Goal: Task Accomplishment & Management: Manage account settings

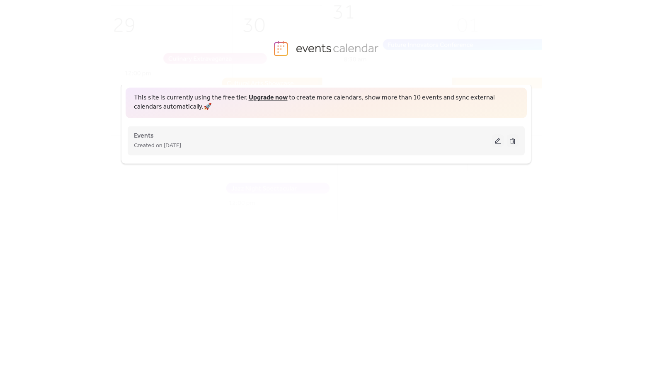
click at [495, 137] on button at bounding box center [498, 140] width 12 height 12
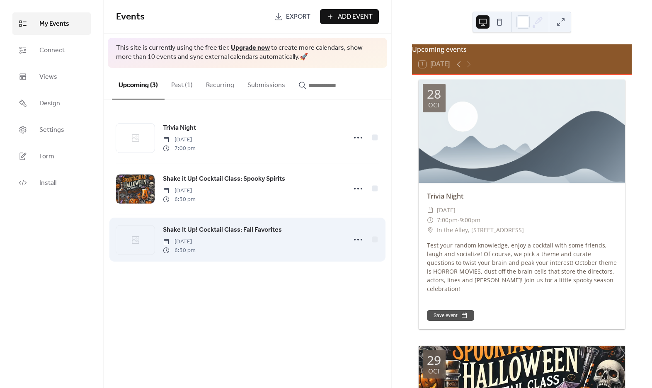
click at [196, 228] on span "Shake It Up! Cocktail Class: Fall Favorites" at bounding box center [222, 230] width 119 height 10
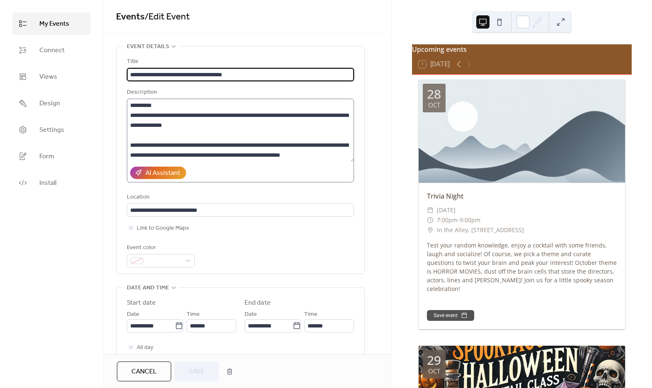
scroll to position [95, 0]
click at [280, 139] on textarea "**********" at bounding box center [241, 130] width 228 height 63
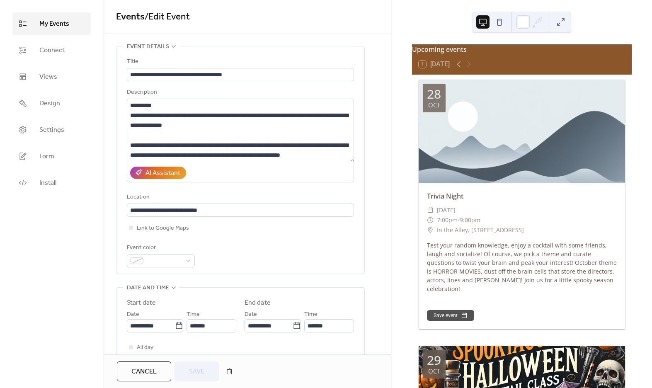
click at [366, 181] on div "**********" at bounding box center [248, 313] width 288 height 535
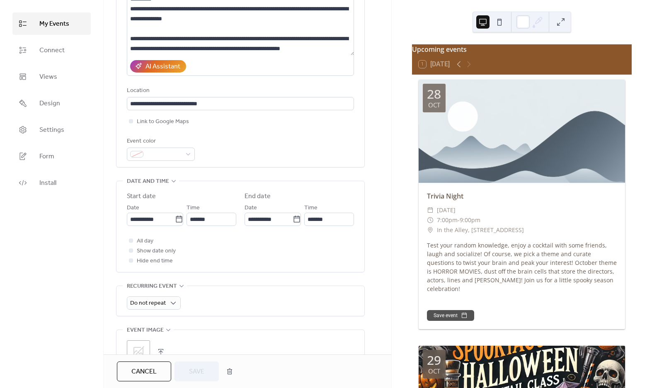
scroll to position [226, 0]
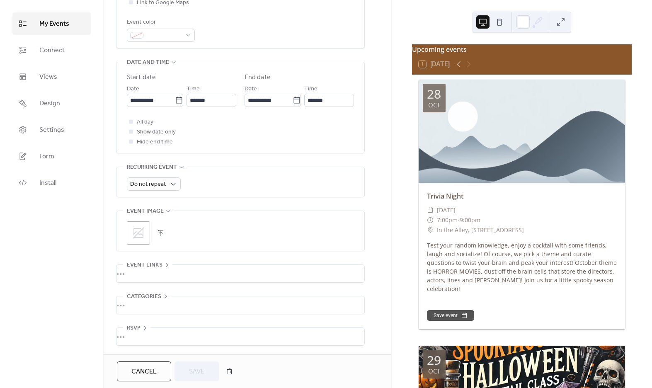
click at [138, 239] on div ";" at bounding box center [138, 232] width 23 height 23
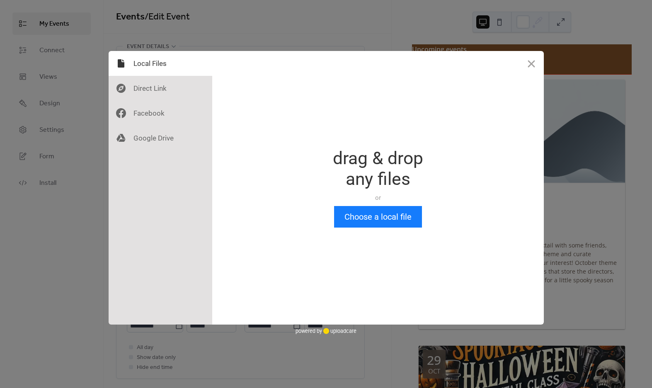
scroll to position [0, 0]
click at [374, 222] on button "Choose a local file" at bounding box center [378, 217] width 88 height 22
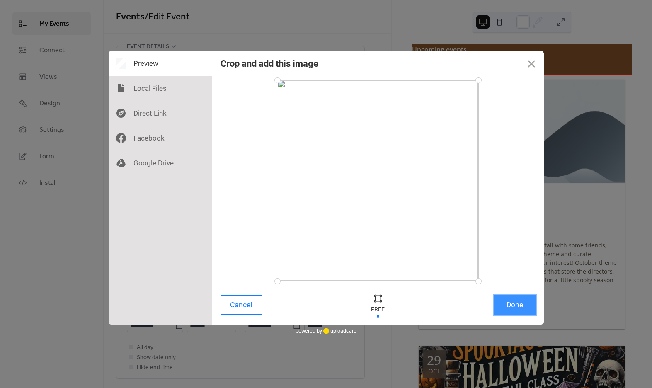
click at [520, 306] on button "Done" at bounding box center [514, 304] width 41 height 19
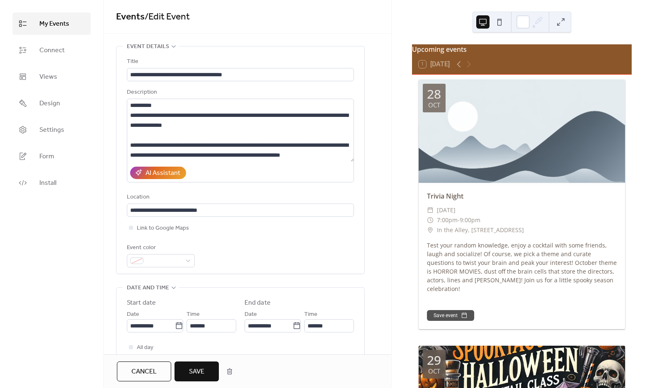
click at [200, 363] on button "Save" at bounding box center [197, 372] width 44 height 20
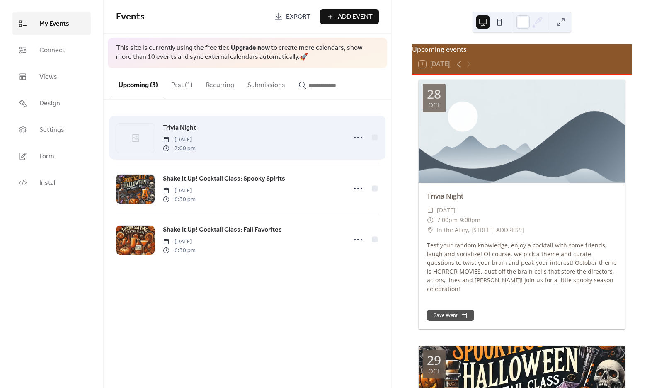
click at [139, 136] on icon at bounding box center [135, 137] width 7 height 7
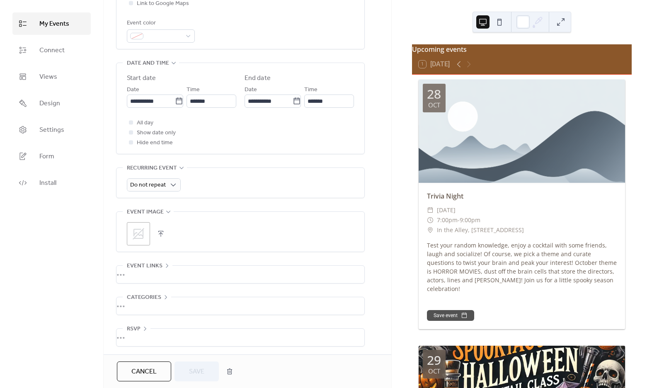
scroll to position [226, 0]
click at [137, 230] on icon at bounding box center [138, 232] width 13 height 13
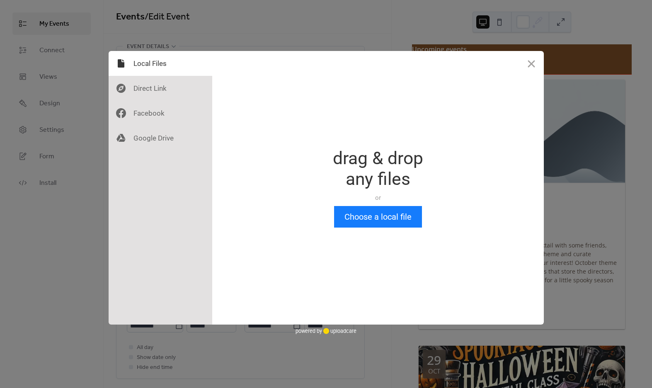
scroll to position [0, 0]
click at [350, 213] on button "Choose a local file" at bounding box center [378, 217] width 88 height 22
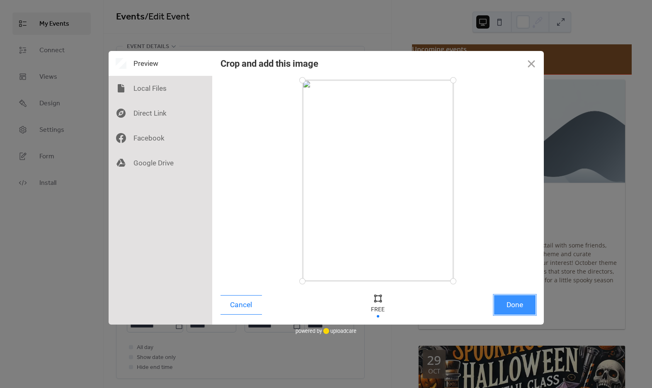
click at [513, 303] on button "Done" at bounding box center [514, 304] width 41 height 19
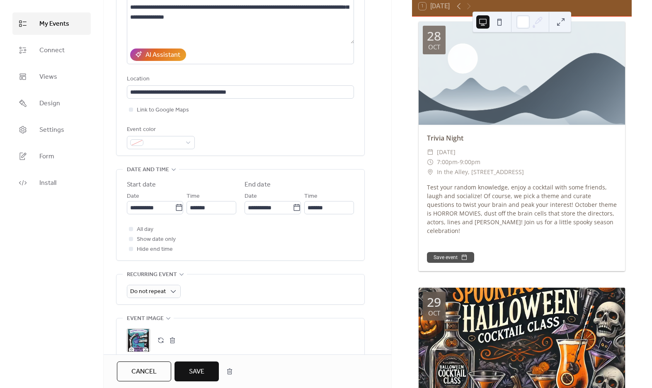
scroll to position [226, 0]
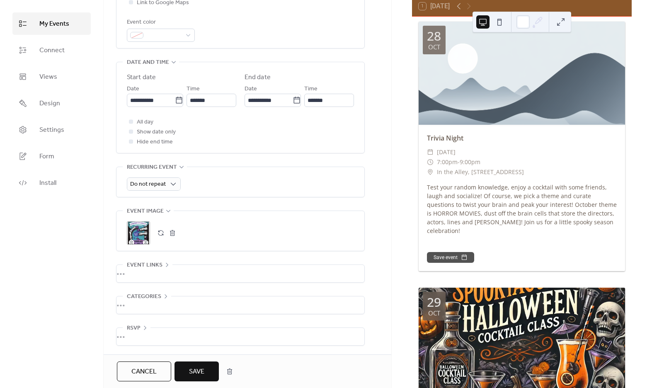
click at [206, 366] on button "Save" at bounding box center [197, 372] width 44 height 20
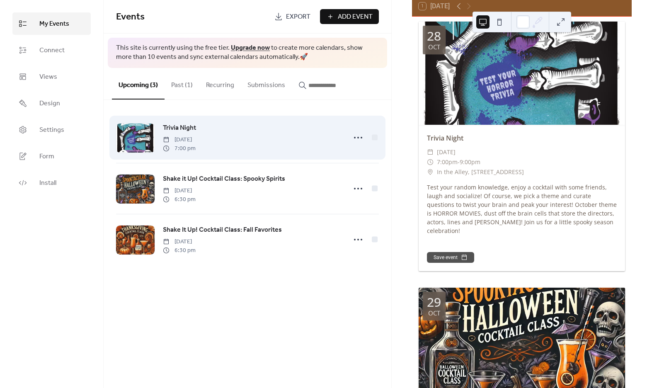
click at [191, 129] on span "Trivia Night" at bounding box center [179, 128] width 33 height 10
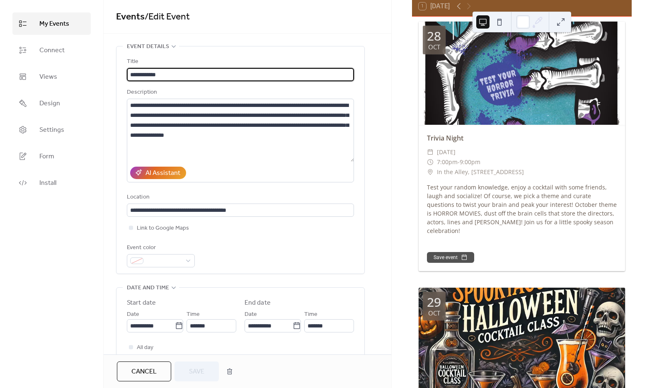
click at [502, 21] on button at bounding box center [499, 21] width 13 height 13
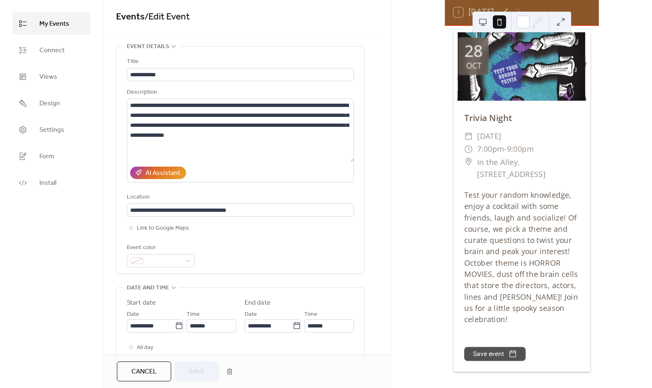
click at [479, 22] on button at bounding box center [482, 21] width 13 height 13
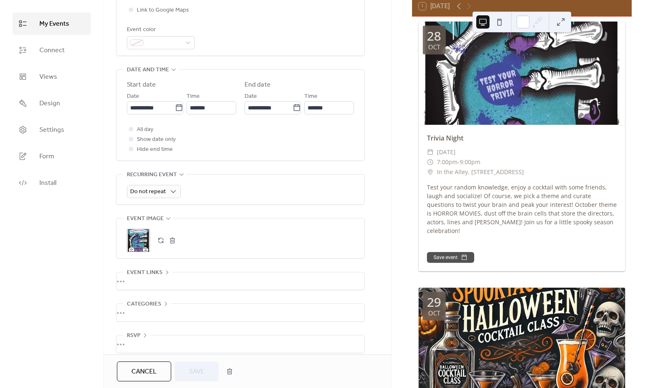
scroll to position [221, 0]
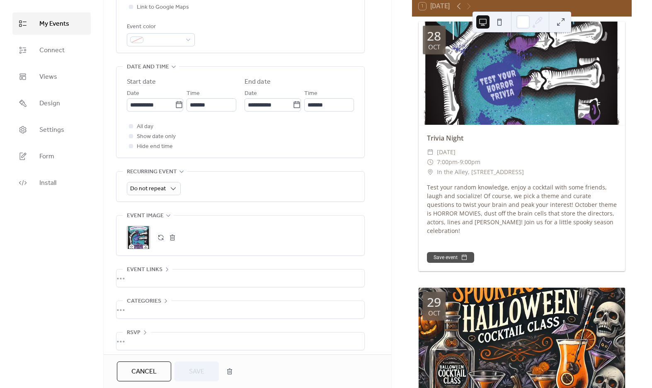
click at [171, 238] on button "button" at bounding box center [173, 238] width 12 height 12
click at [134, 236] on icon at bounding box center [139, 238] width 12 height 12
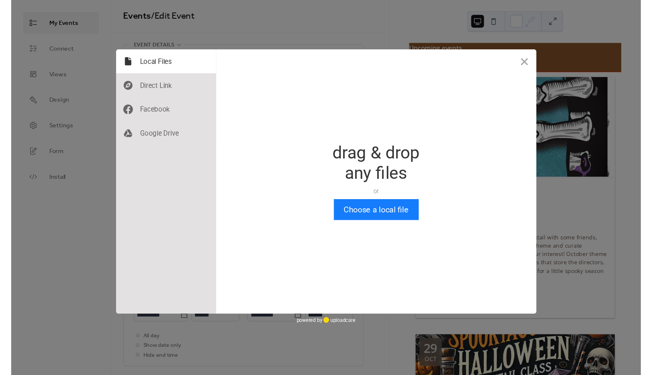
scroll to position [0, 0]
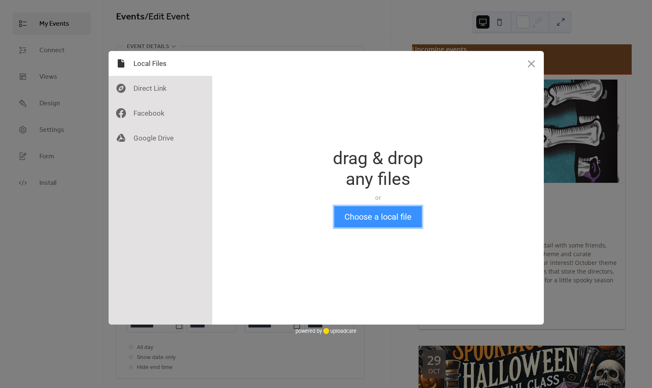
click at [391, 214] on button "Choose a local file" at bounding box center [378, 217] width 88 height 22
click at [368, 214] on button "Choose a local file" at bounding box center [378, 217] width 88 height 22
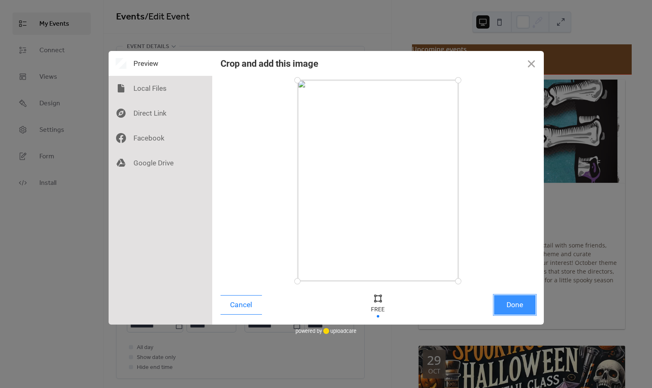
click at [524, 303] on button "Done" at bounding box center [514, 304] width 41 height 19
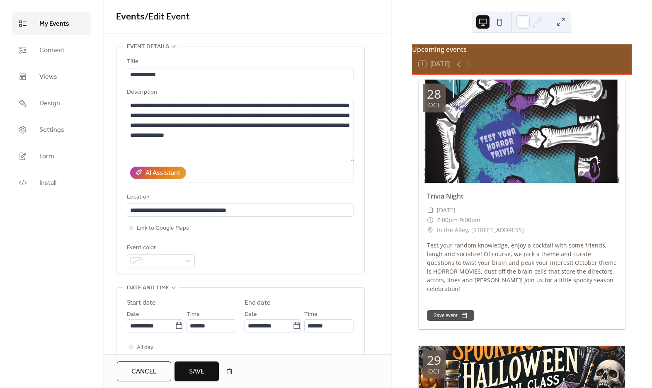
click at [205, 377] on button "Save" at bounding box center [197, 372] width 44 height 20
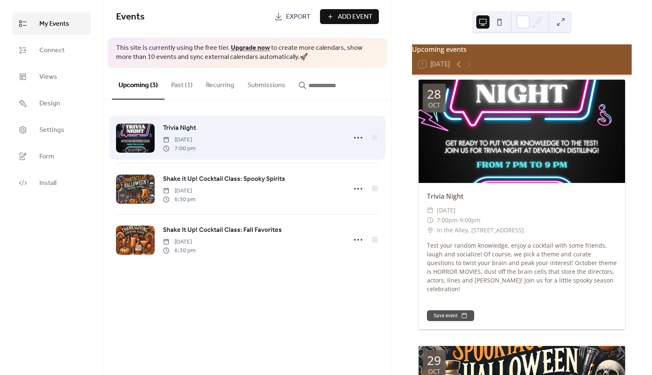
click at [189, 136] on span "[DATE]" at bounding box center [179, 140] width 33 height 9
click at [250, 123] on div "Trivia Night [DATE] 7:00 pm" at bounding box center [252, 138] width 178 height 30
click at [358, 132] on icon at bounding box center [358, 137] width 13 height 13
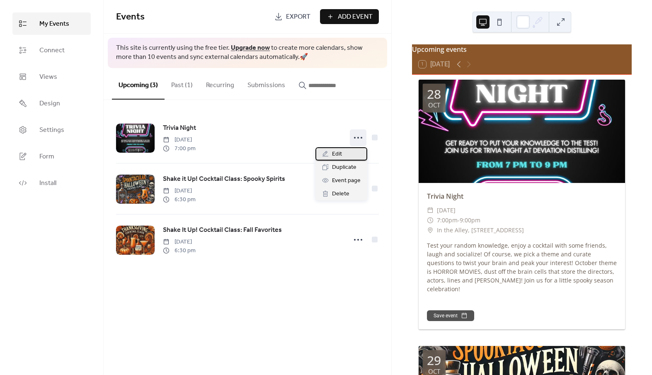
click at [336, 155] on span "Edit" at bounding box center [337, 154] width 10 height 10
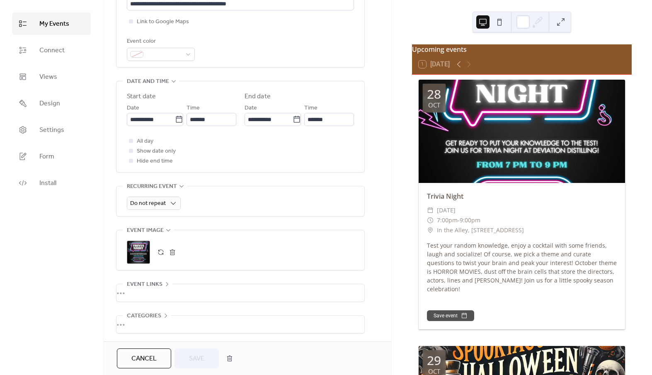
scroll to position [216, 0]
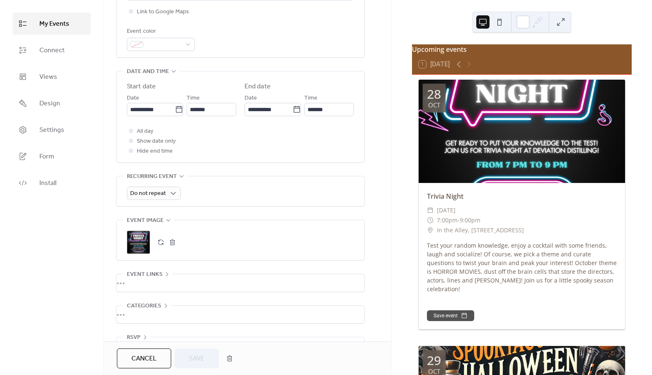
click at [134, 247] on div ";" at bounding box center [138, 242] width 23 height 23
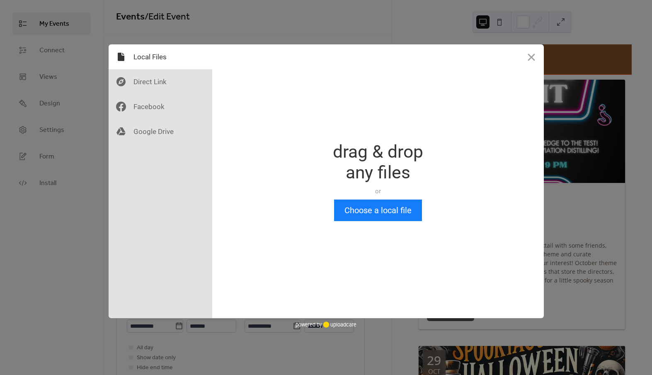
scroll to position [0, 0]
click at [368, 207] on button "Choose a local file" at bounding box center [378, 210] width 88 height 22
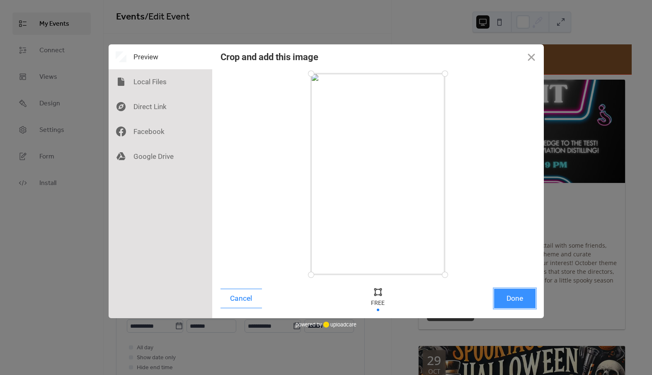
click at [513, 303] on button "Done" at bounding box center [514, 298] width 41 height 19
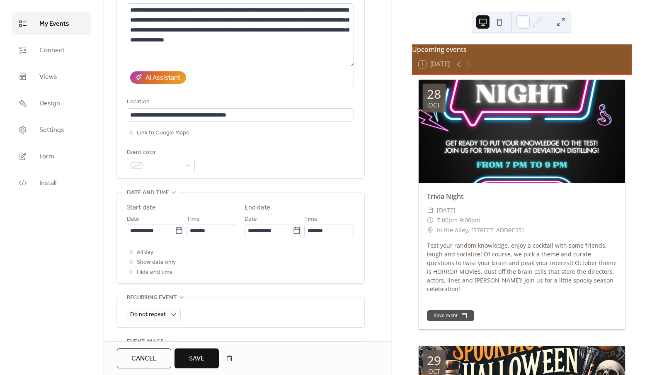
scroll to position [136, 0]
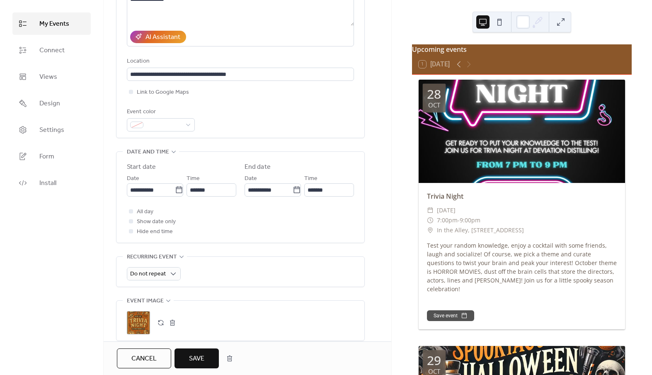
click at [203, 354] on span "Save" at bounding box center [196, 359] width 15 height 10
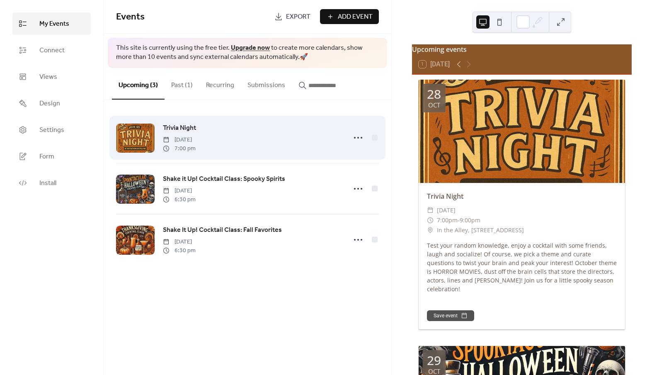
click at [144, 139] on div at bounding box center [135, 138] width 39 height 29
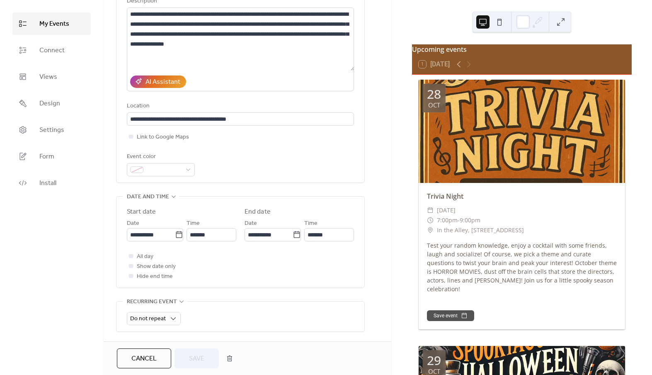
scroll to position [196, 0]
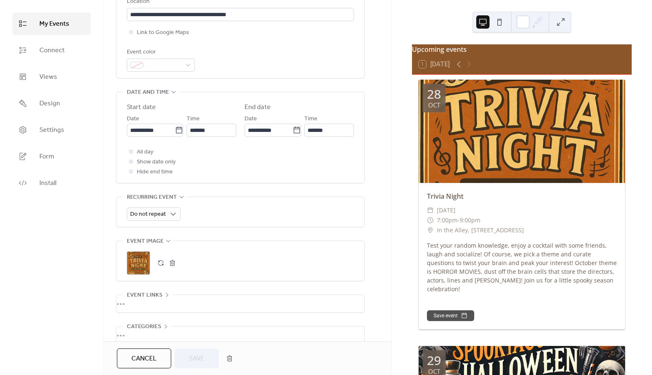
click at [140, 264] on div ";" at bounding box center [138, 262] width 23 height 23
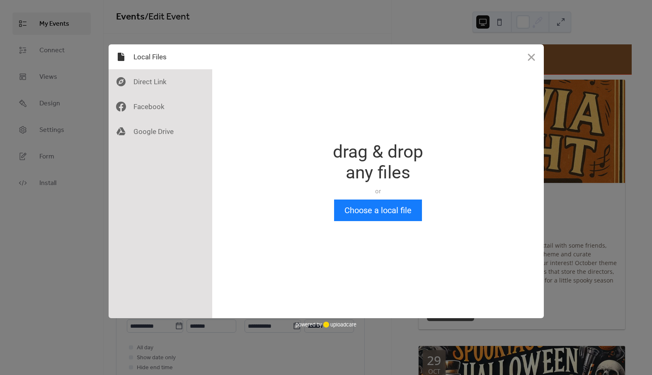
scroll to position [0, 0]
click at [386, 219] on button "Choose a local file" at bounding box center [378, 210] width 88 height 22
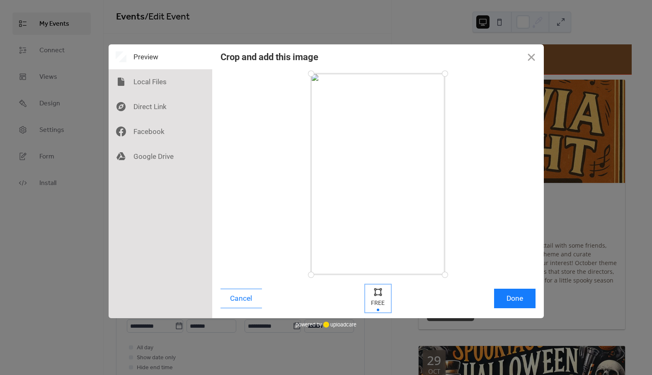
click at [381, 294] on div at bounding box center [378, 291] width 12 height 12
drag, startPoint x: 446, startPoint y: 275, endPoint x: 469, endPoint y: 238, distance: 43.6
click at [469, 238] on div at bounding box center [378, 173] width 315 height 201
drag, startPoint x: 445, startPoint y: 74, endPoint x: 467, endPoint y: 105, distance: 38.4
click at [467, 105] on div at bounding box center [378, 173] width 315 height 201
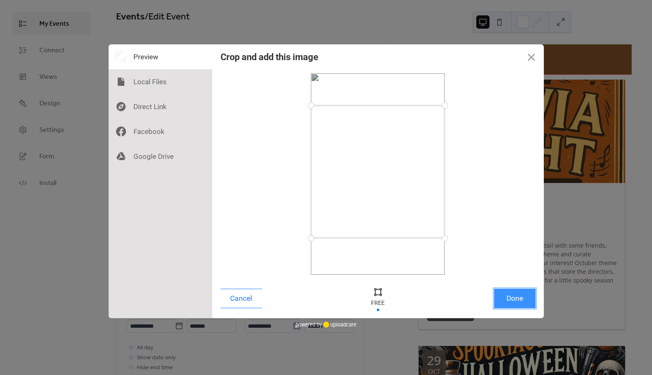
click at [518, 293] on button "Done" at bounding box center [514, 298] width 41 height 19
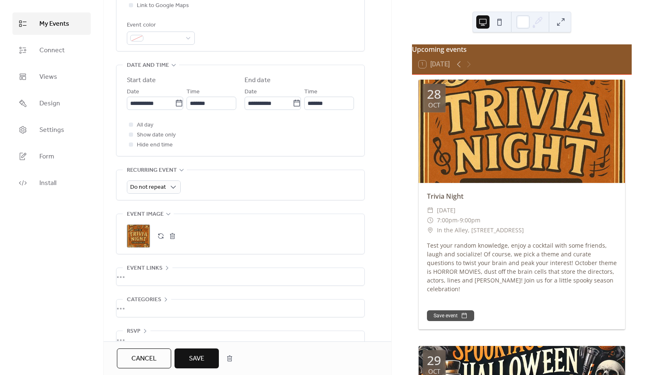
scroll to position [223, 0]
click at [207, 355] on button "Save" at bounding box center [197, 358] width 44 height 20
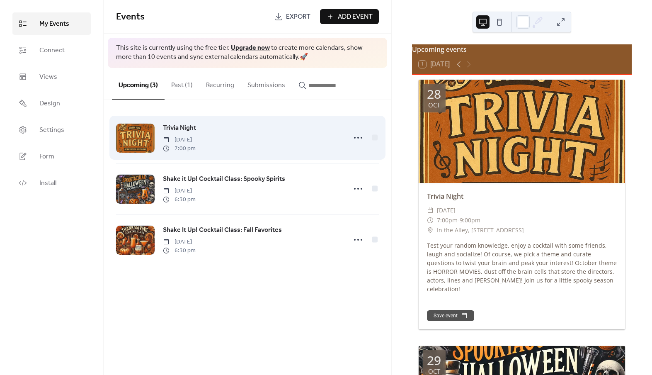
click at [125, 134] on div at bounding box center [135, 138] width 39 height 29
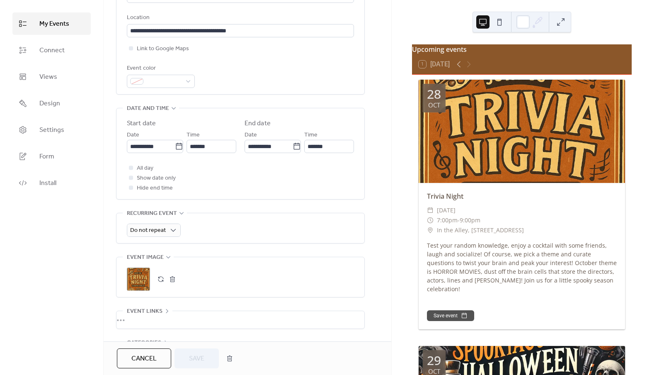
scroll to position [185, 0]
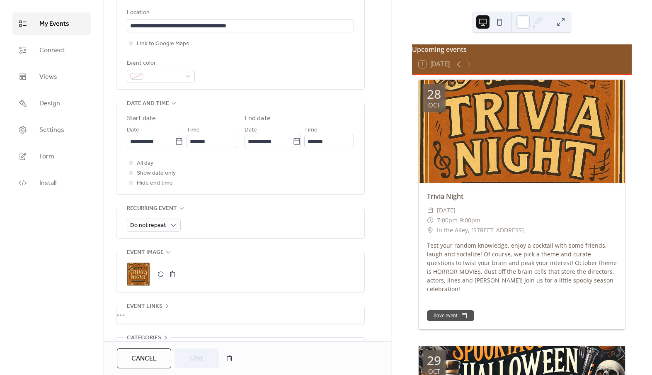
click at [134, 273] on div ";" at bounding box center [138, 273] width 23 height 23
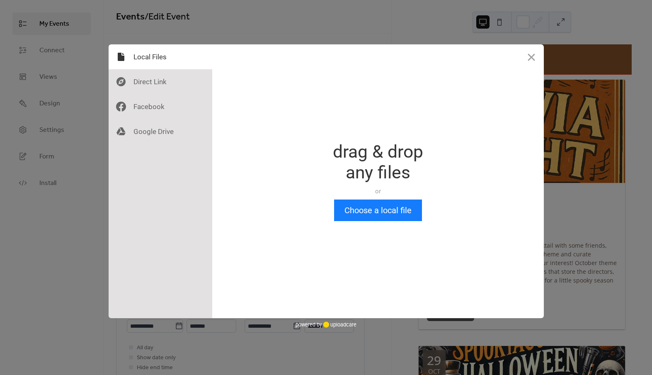
scroll to position [0, 0]
click at [374, 208] on button "Choose a local file" at bounding box center [378, 210] width 88 height 22
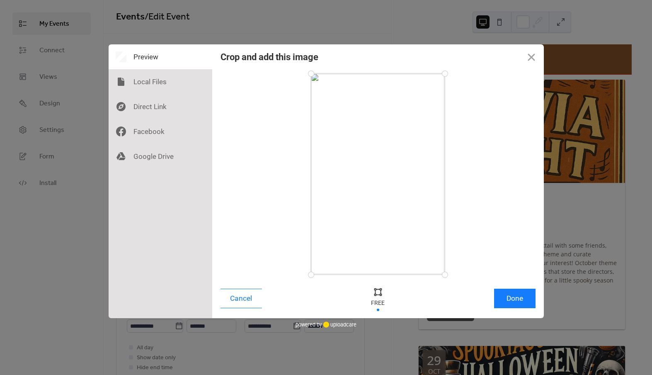
drag, startPoint x: 449, startPoint y: 276, endPoint x: 470, endPoint y: 284, distance: 22.2
click at [470, 284] on div "Crop and add this image Cancel Done" at bounding box center [378, 181] width 332 height 274
click at [503, 294] on button "Done" at bounding box center [514, 298] width 41 height 19
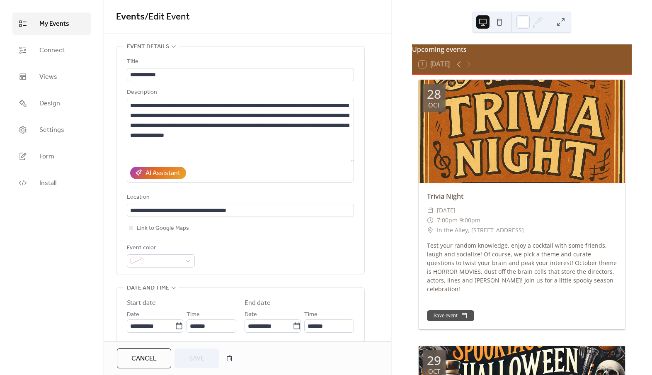
click at [497, 119] on div at bounding box center [522, 131] width 207 height 103
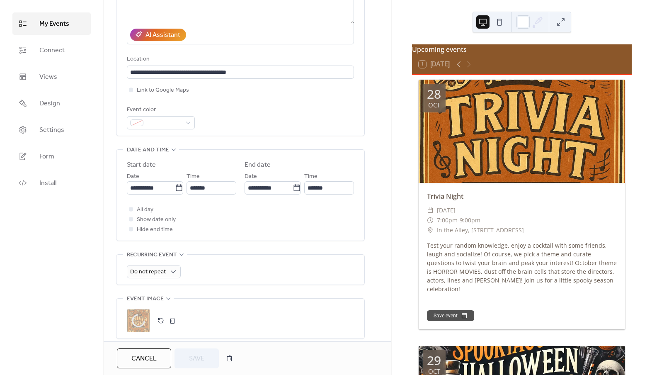
scroll to position [239, 0]
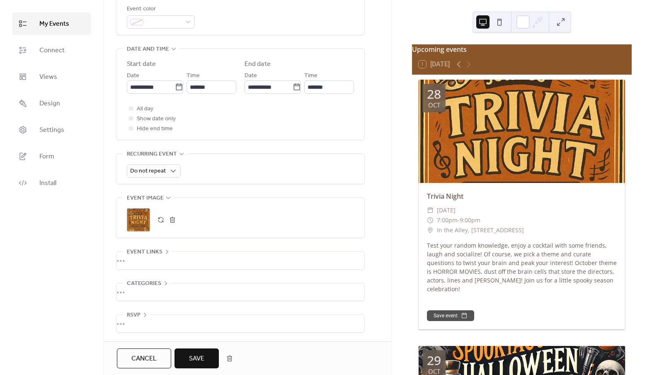
click at [208, 350] on button "Save" at bounding box center [197, 358] width 44 height 20
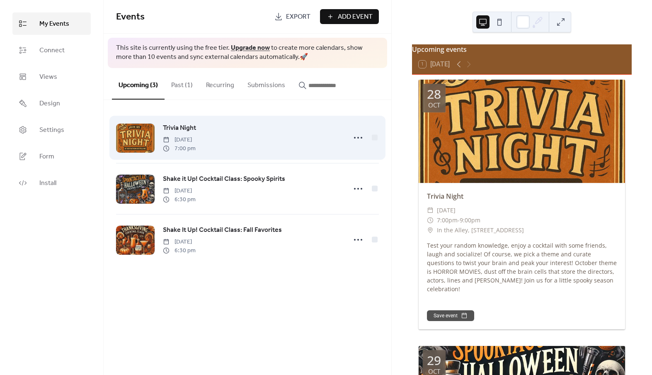
click at [144, 141] on div at bounding box center [135, 138] width 39 height 29
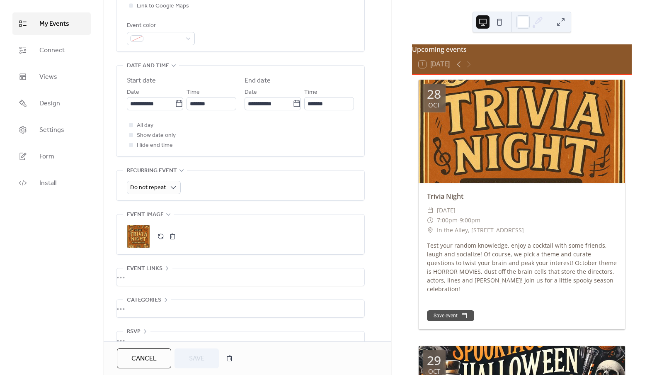
scroll to position [239, 0]
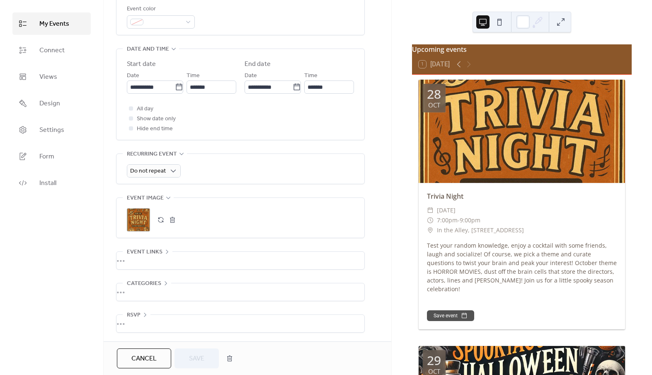
click at [143, 317] on div "•••" at bounding box center [241, 323] width 248 height 17
click at [143, 317] on div "RSVP" at bounding box center [137, 315] width 28 height 10
click at [163, 252] on div "•••" at bounding box center [241, 260] width 248 height 17
click at [164, 251] on icon at bounding box center [167, 251] width 7 height 7
click at [499, 152] on div at bounding box center [522, 131] width 207 height 103
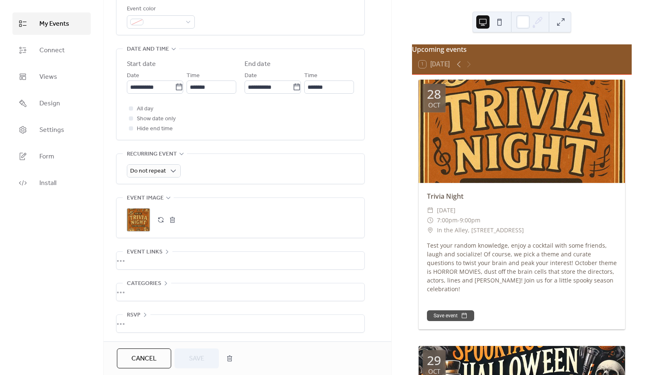
click at [484, 90] on div at bounding box center [522, 131] width 207 height 103
click at [561, 21] on button at bounding box center [560, 21] width 13 height 13
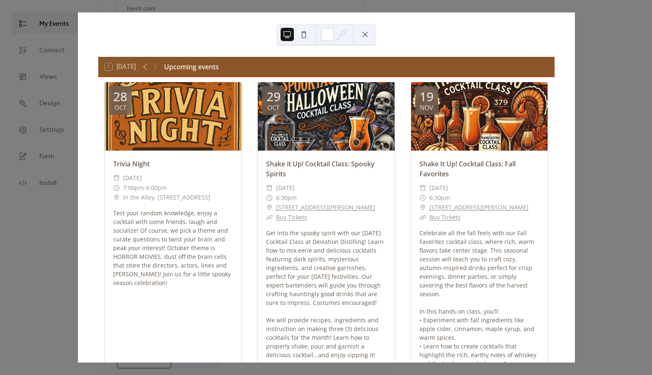
click at [199, 137] on div at bounding box center [173, 116] width 137 height 68
click at [157, 126] on div at bounding box center [173, 116] width 137 height 68
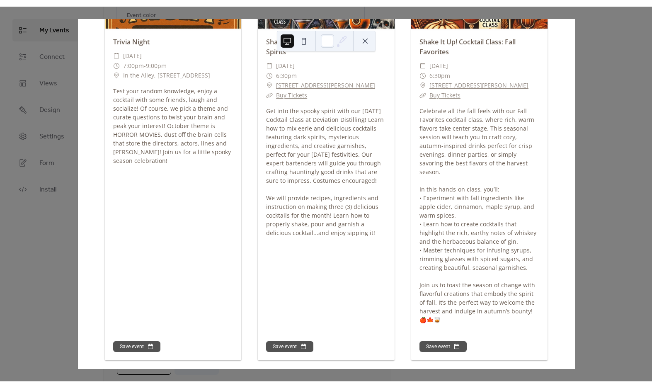
scroll to position [0, 0]
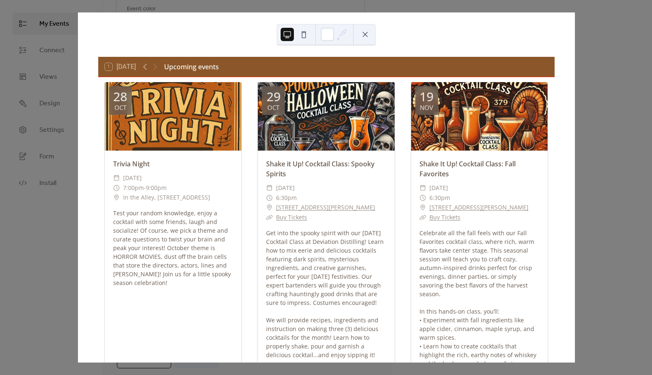
click at [575, 80] on div "1 [DATE] Upcoming events [DATE] Trivia Night ​ [DATE] ​ 7:00pm - 9:00pm ​ In th…" at bounding box center [327, 187] width 498 height 350
click at [368, 31] on button at bounding box center [365, 34] width 13 height 13
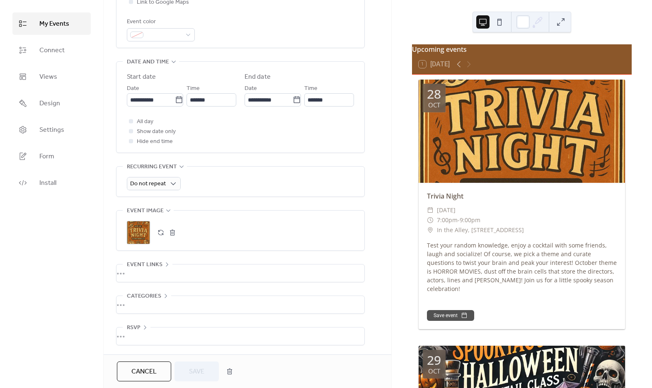
scroll to position [226, 0]
